Goal: Information Seeking & Learning: Learn about a topic

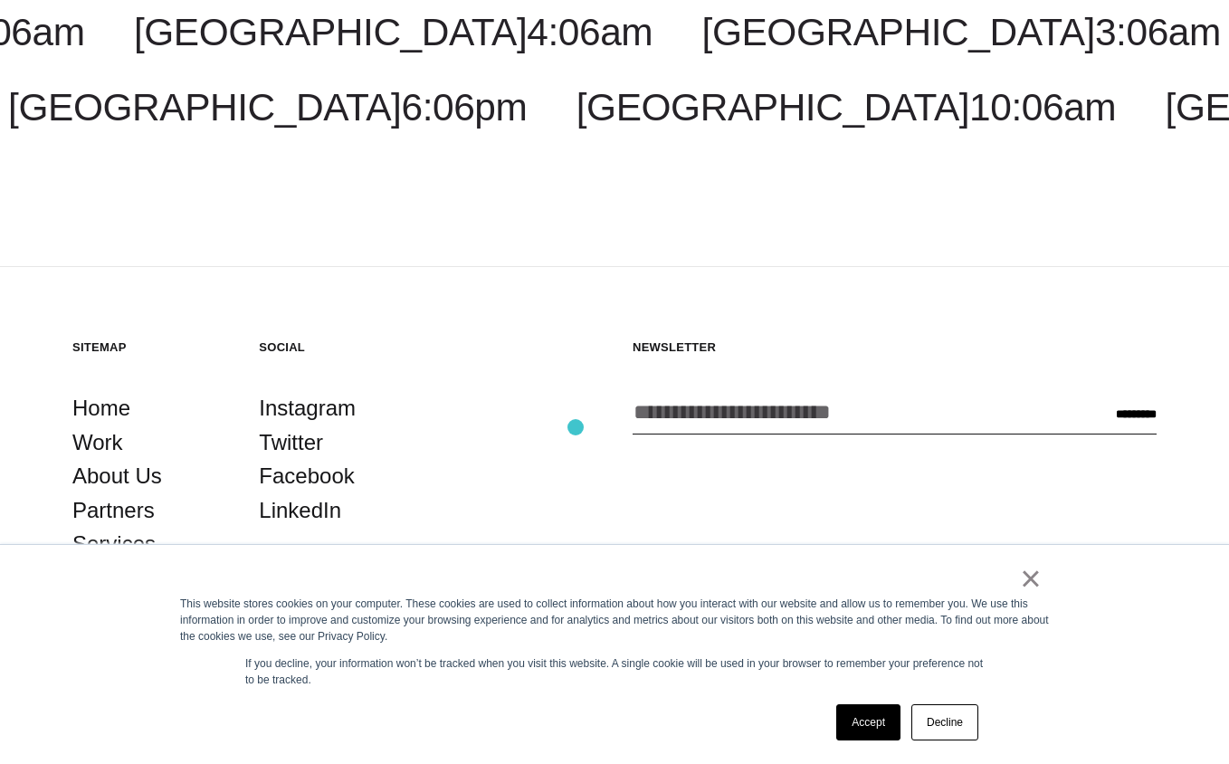
scroll to position [5320, 0]
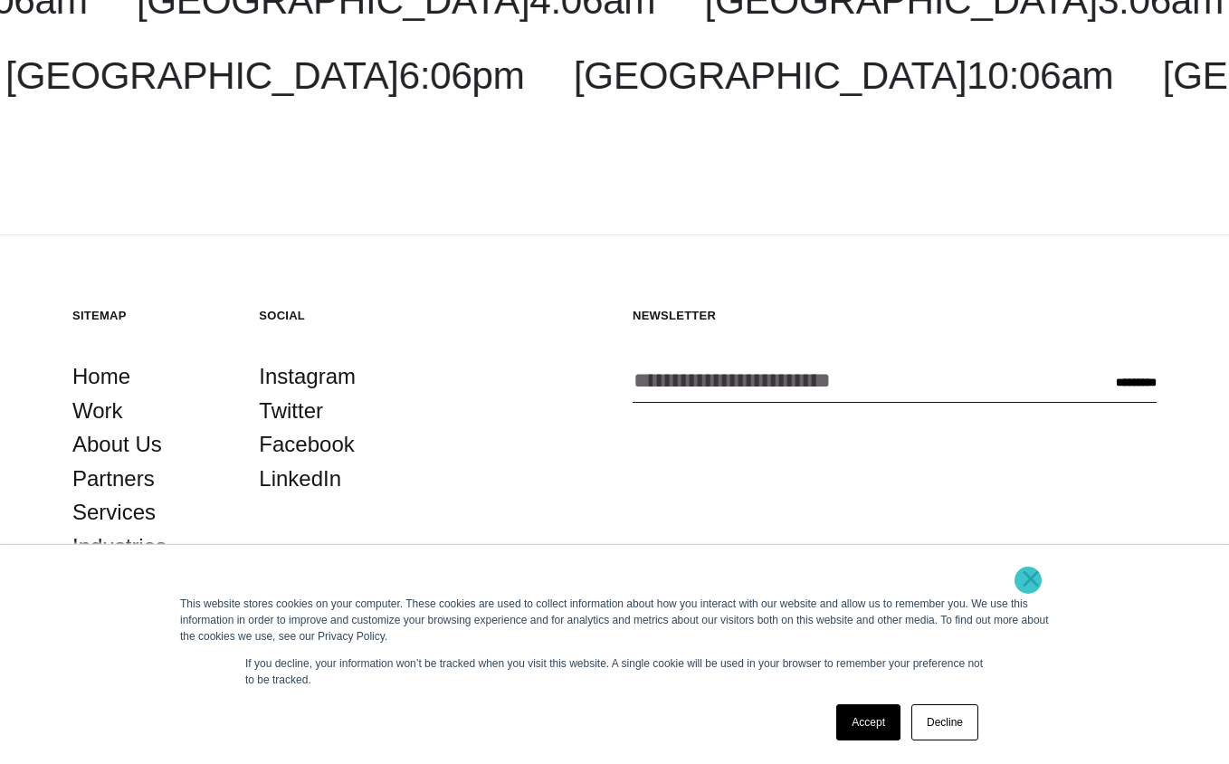
click at [1028, 580] on link "×" at bounding box center [1031, 578] width 22 height 16
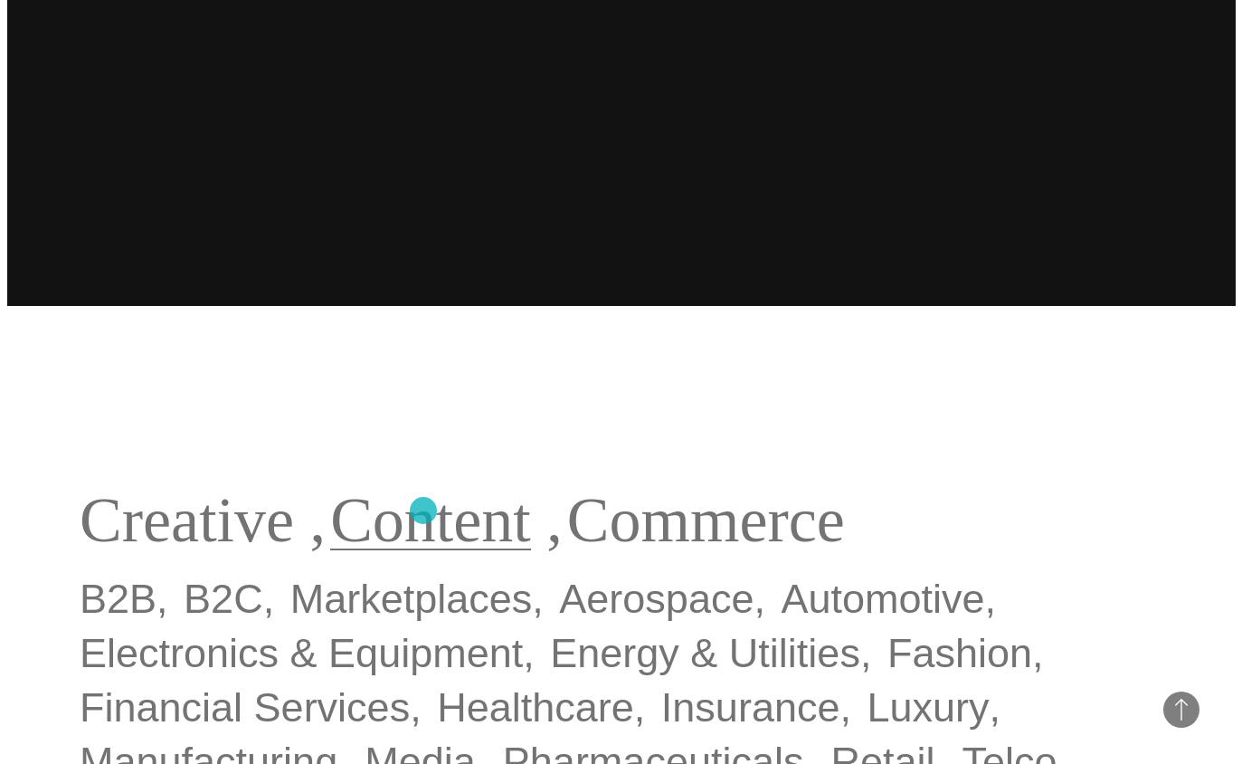
scroll to position [0, 0]
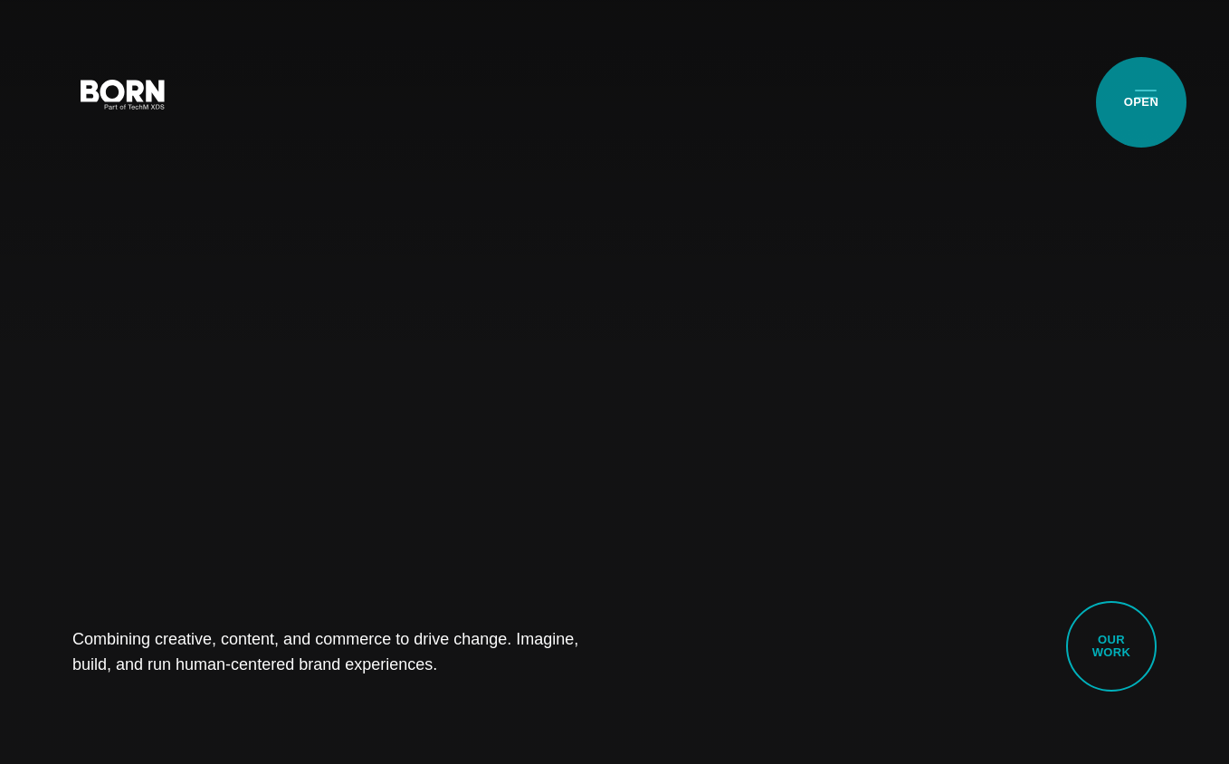
click at [1141, 102] on button "Primary Menu" at bounding box center [1145, 93] width 43 height 38
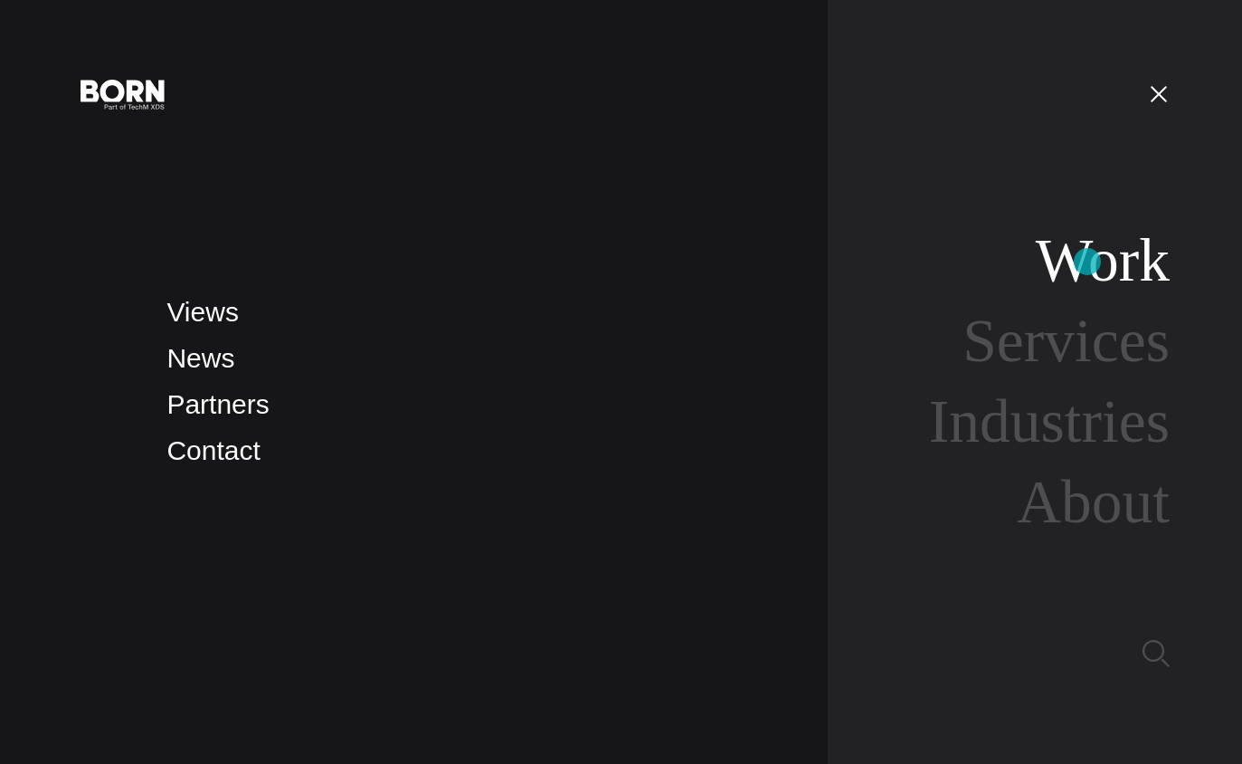
click at [1087, 261] on link "Work" at bounding box center [1103, 260] width 134 height 68
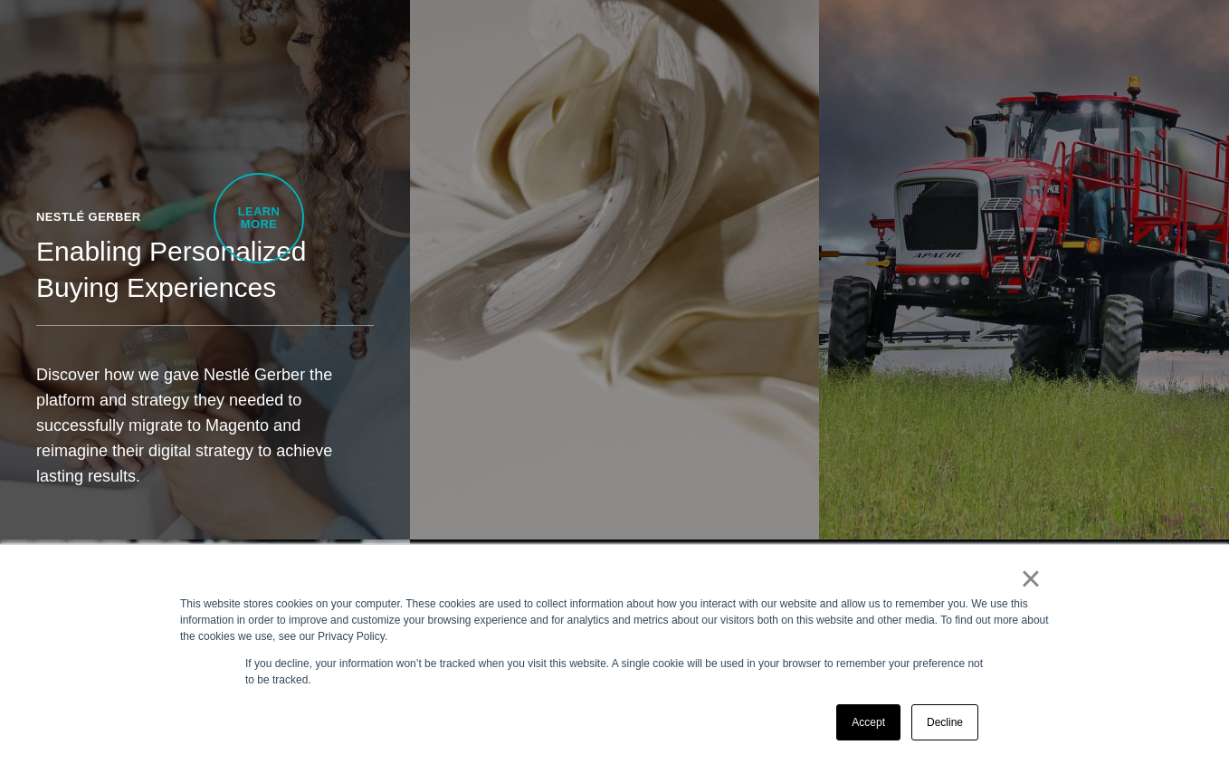
scroll to position [4265, 0]
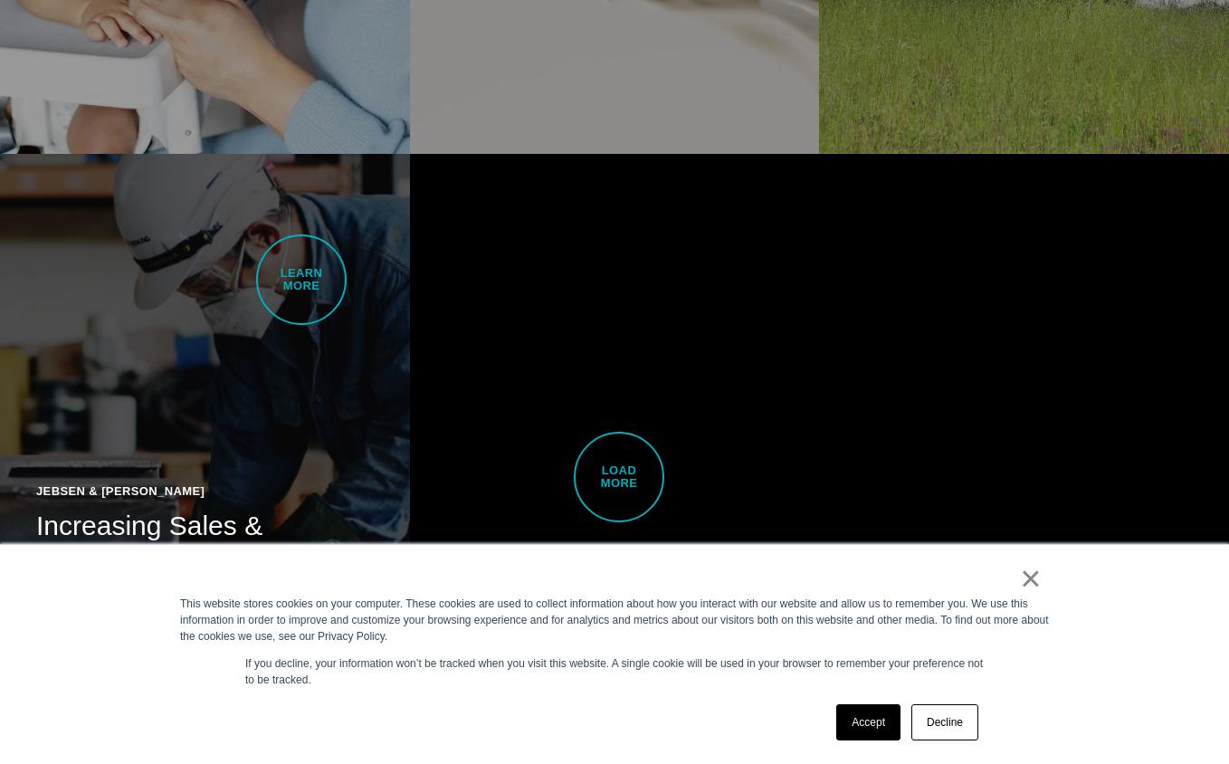
click at [301, 280] on link "Jebsen & Jessen Increasing Sales & Awareness with a New B2B Platform Capturing …" at bounding box center [205, 476] width 410 height 645
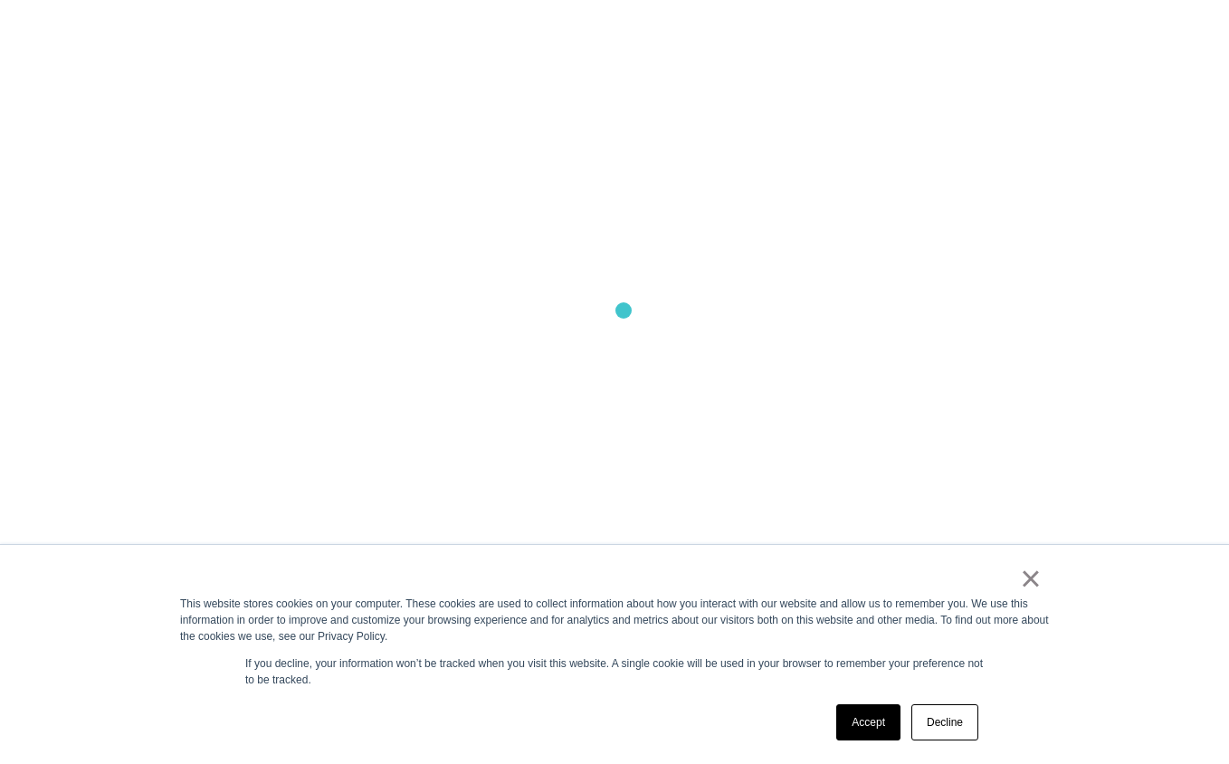
scroll to position [5104, 0]
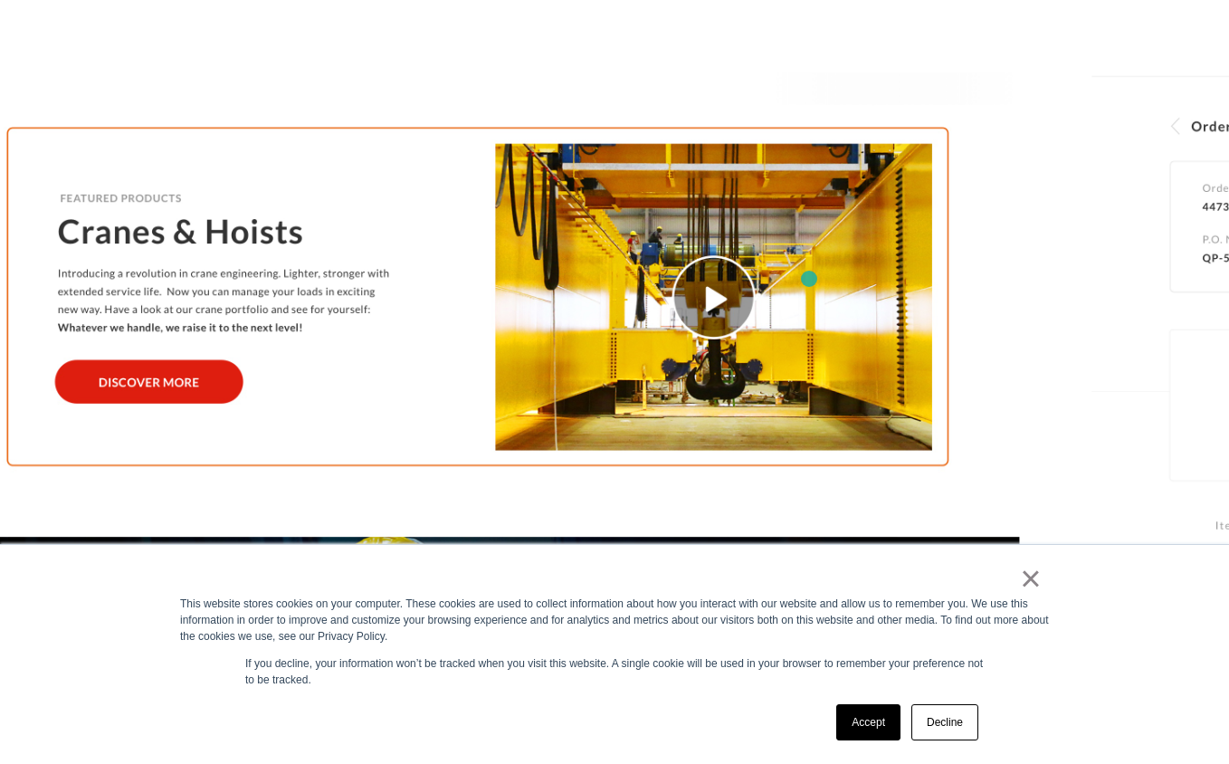
click at [809, 279] on img at bounding box center [477, 411] width 1084 height 678
click at [726, 299] on img at bounding box center [477, 411] width 1084 height 678
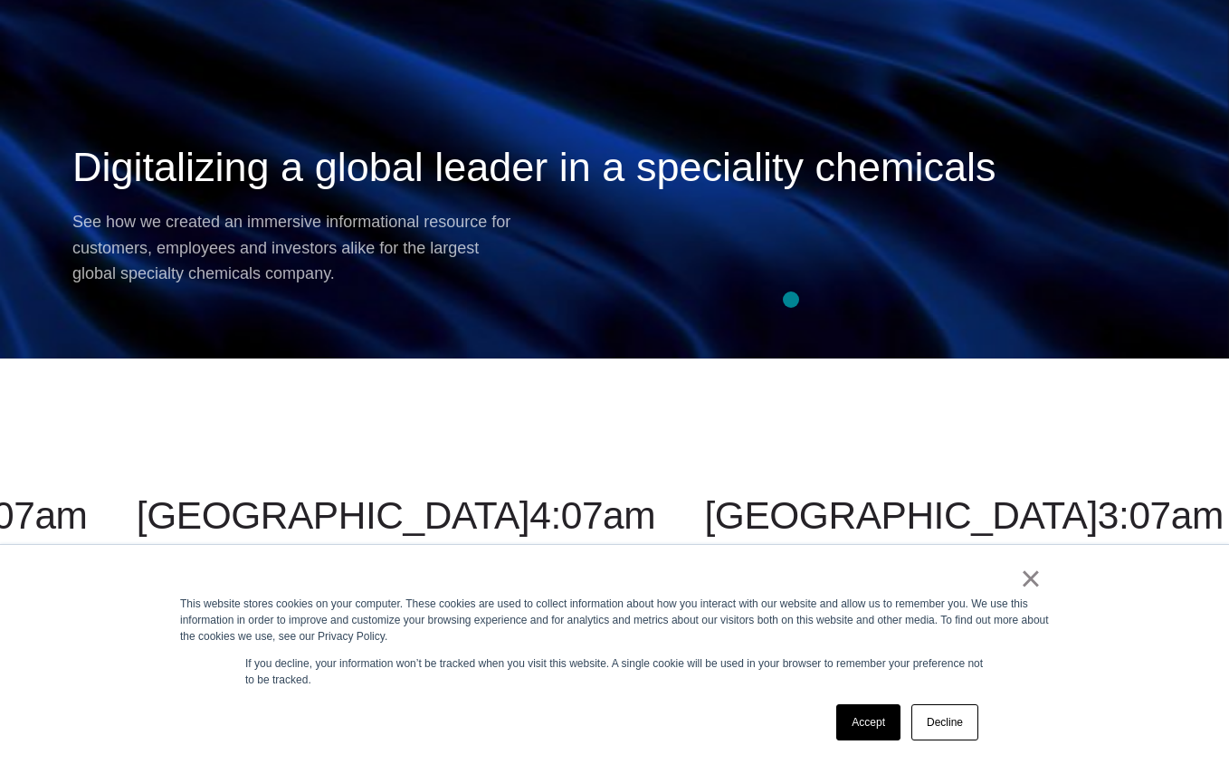
scroll to position [14357, 0]
